Goal: Task Accomplishment & Management: Manage account settings

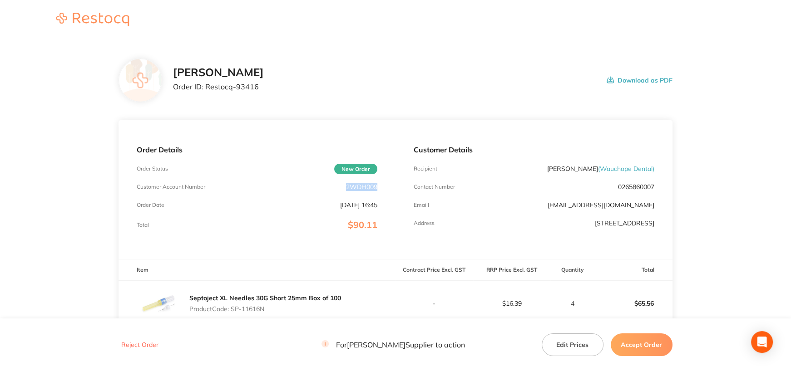
drag, startPoint x: 345, startPoint y: 184, endPoint x: 378, endPoint y: 183, distance: 32.7
click at [378, 183] on div "Order Details Order Status New Order Customer Account Number 2WDH009 Order Date…" at bounding box center [256, 189] width 277 height 139
copy p "2WDH009"
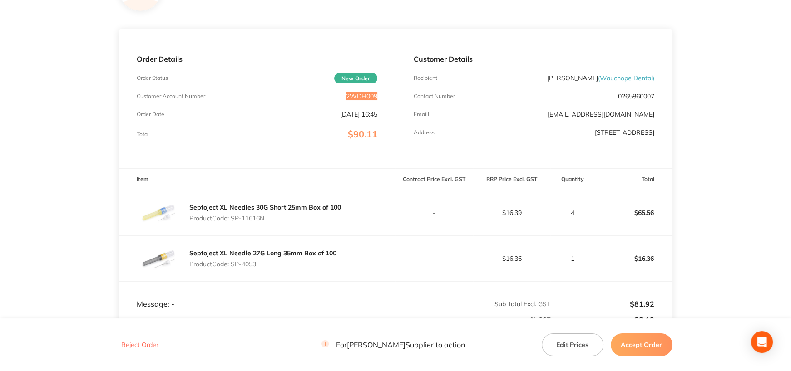
scroll to position [136, 0]
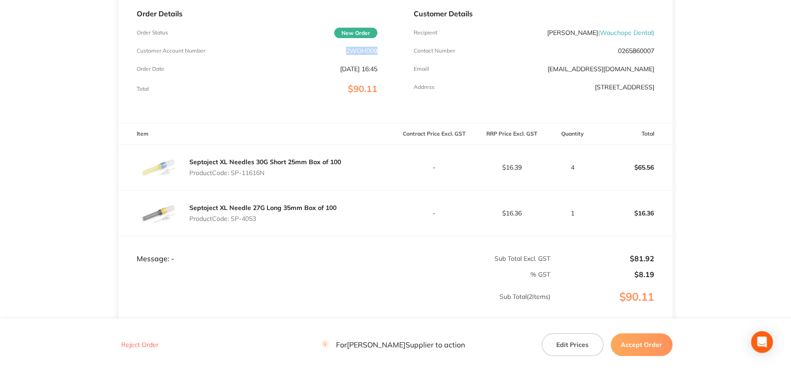
drag, startPoint x: 236, startPoint y: 172, endPoint x: 274, endPoint y: 172, distance: 38.6
click at [274, 172] on p "Product Code: SP-11616N" at bounding box center [265, 172] width 152 height 7
copy p "SP-11616N"
drag, startPoint x: 232, startPoint y: 218, endPoint x: 282, endPoint y: 248, distance: 58.6
click at [260, 219] on p "Product Code: SP-4053" at bounding box center [262, 218] width 147 height 7
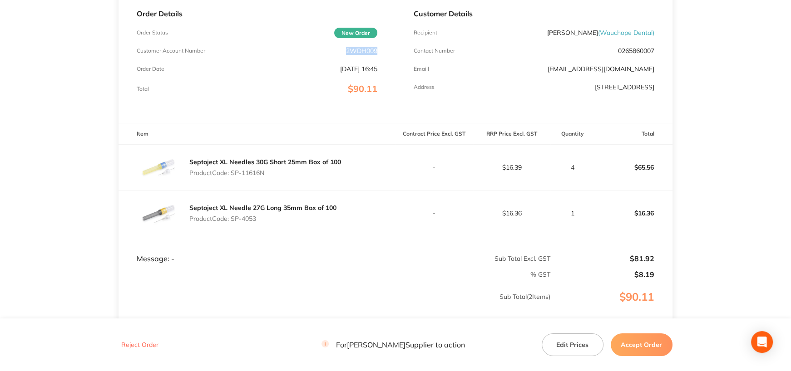
copy p "SP-4053"
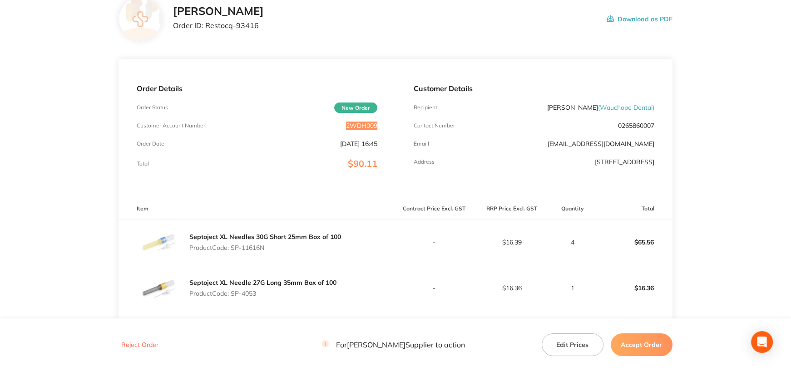
scroll to position [0, 0]
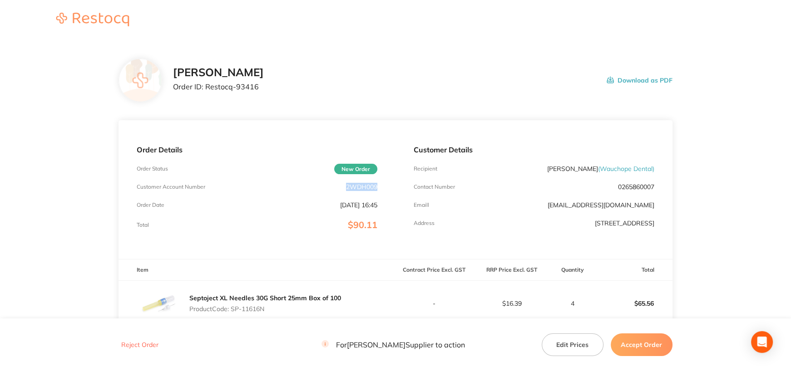
click at [651, 77] on button "Download as PDF" at bounding box center [639, 80] width 66 height 28
click at [652, 349] on button "Accept Order" at bounding box center [641, 345] width 62 height 23
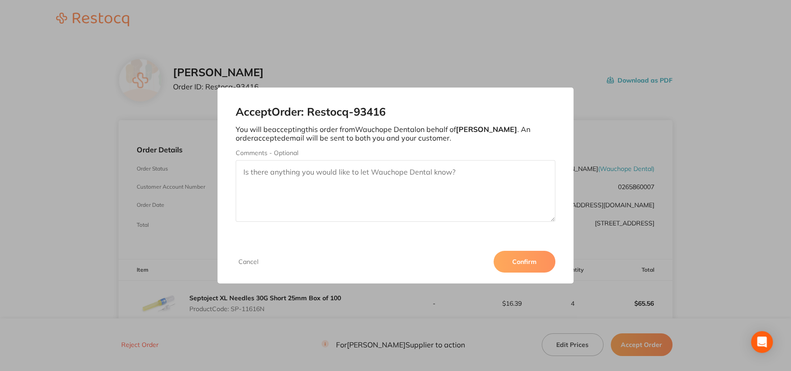
click at [534, 261] on button "Confirm" at bounding box center [524, 262] width 62 height 22
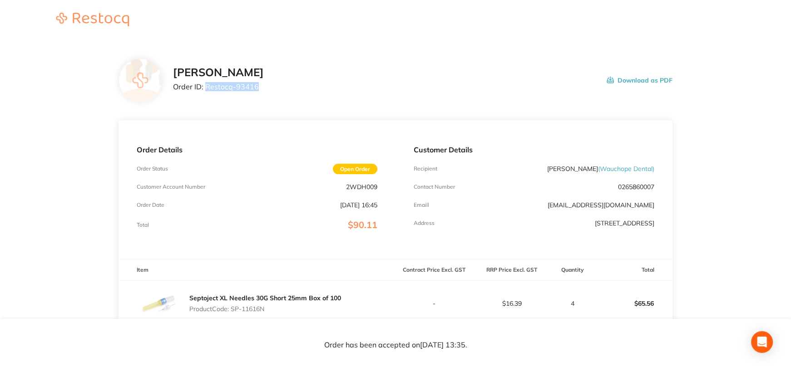
drag, startPoint x: 207, startPoint y: 87, endPoint x: 285, endPoint y: 89, distance: 78.6
click at [285, 89] on div "Henry Schein Halas Order ID: Restocq- 93416 Download as PDF" at bounding box center [422, 80] width 499 height 28
copy p "Restocq- 93416"
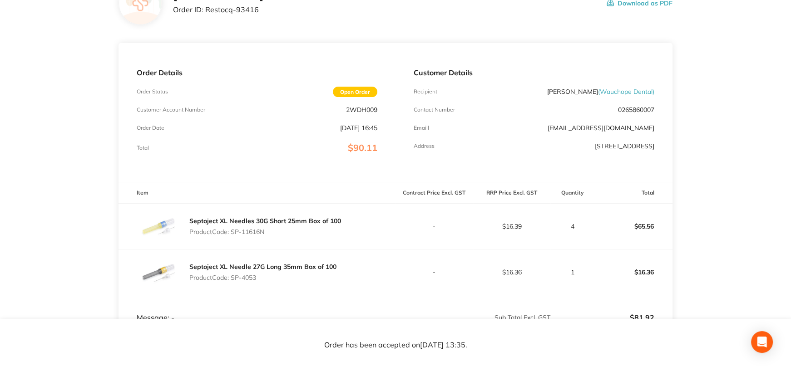
scroll to position [136, 0]
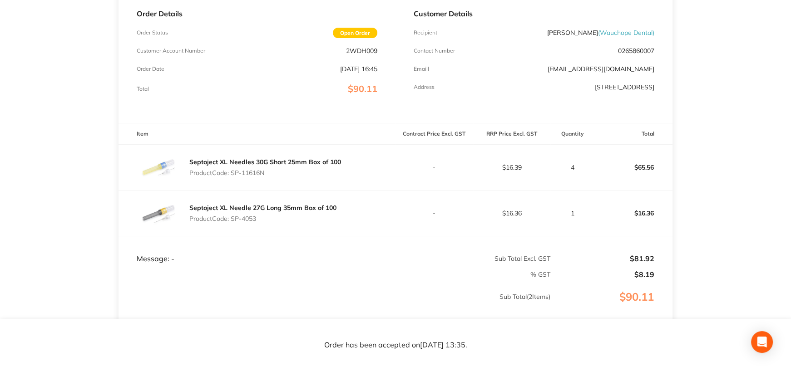
drag, startPoint x: 232, startPoint y: 218, endPoint x: 269, endPoint y: 230, distance: 39.0
click at [261, 219] on p "Product Code: SP-4053" at bounding box center [262, 218] width 147 height 7
copy p "SP-4053"
